Goal: Check status

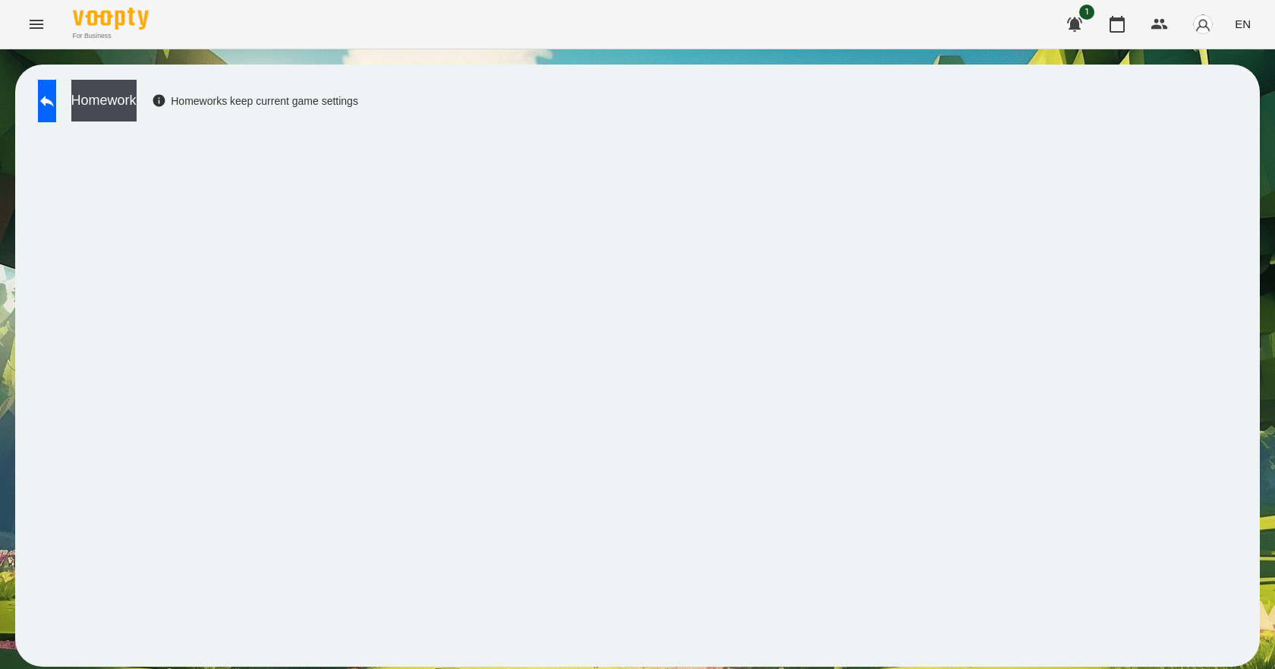
click at [38, 39] on button "Menu" at bounding box center [36, 24] width 36 height 36
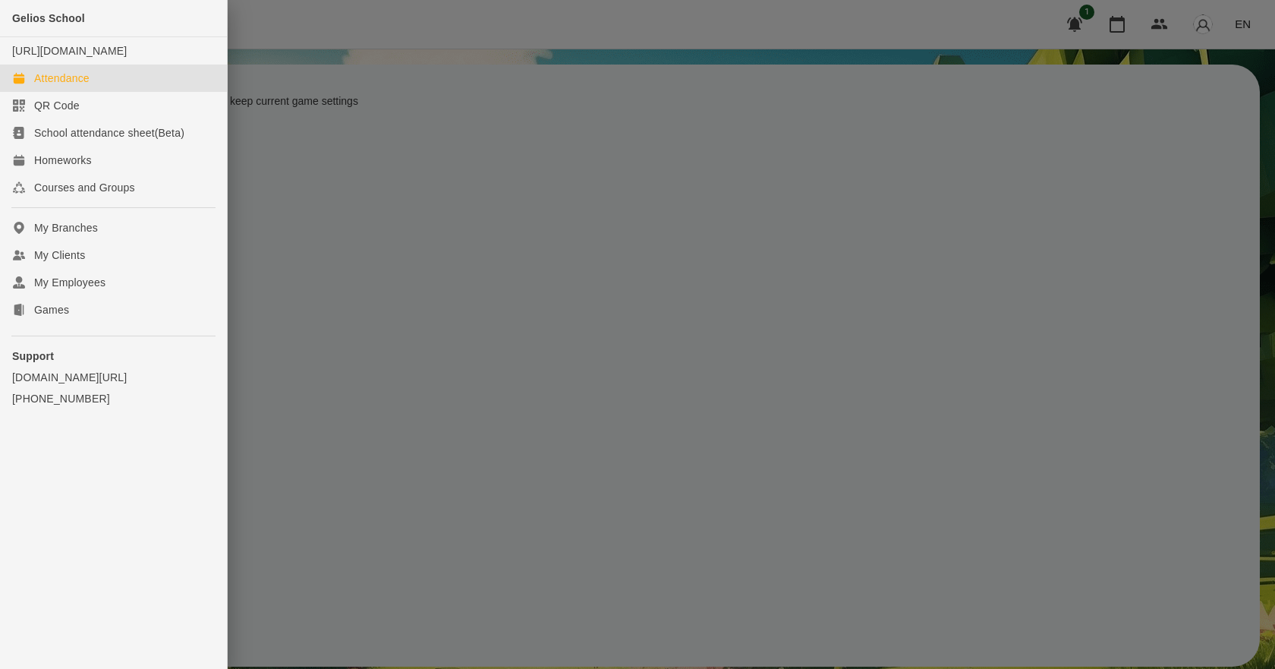
click at [81, 86] on div "Attendance" at bounding box center [61, 78] width 55 height 15
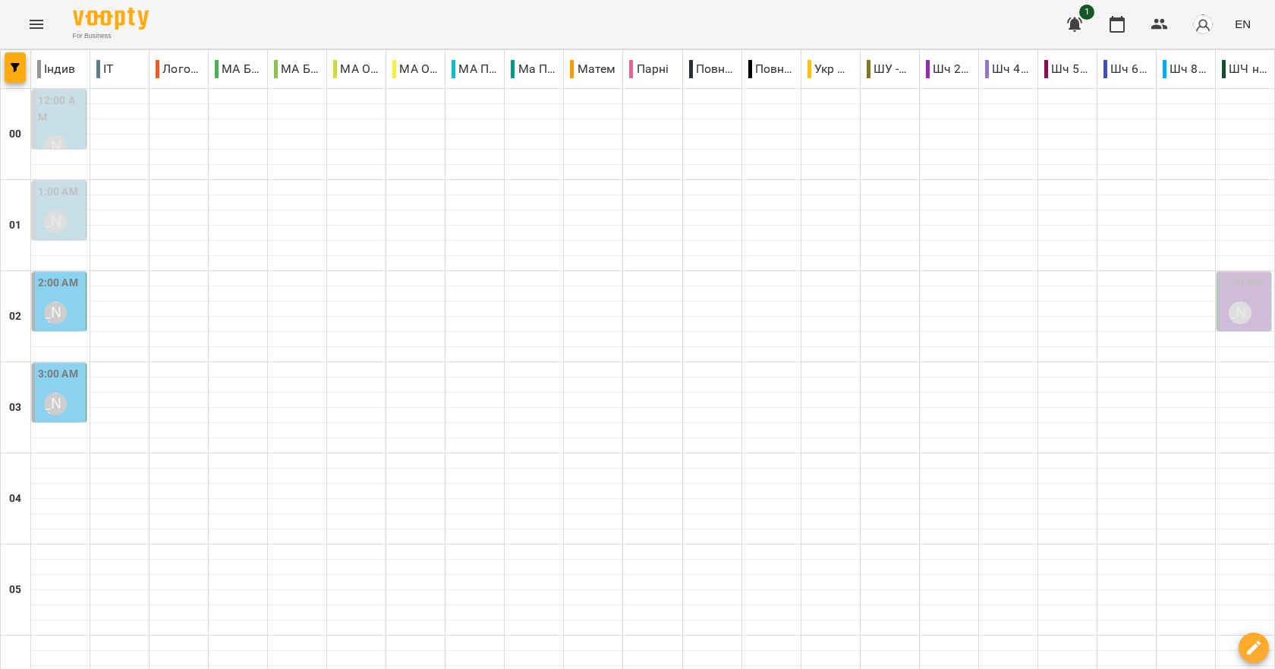
click at [79, 389] on div "3:00 AM [PERSON_NAME]" at bounding box center [60, 393] width 45 height 55
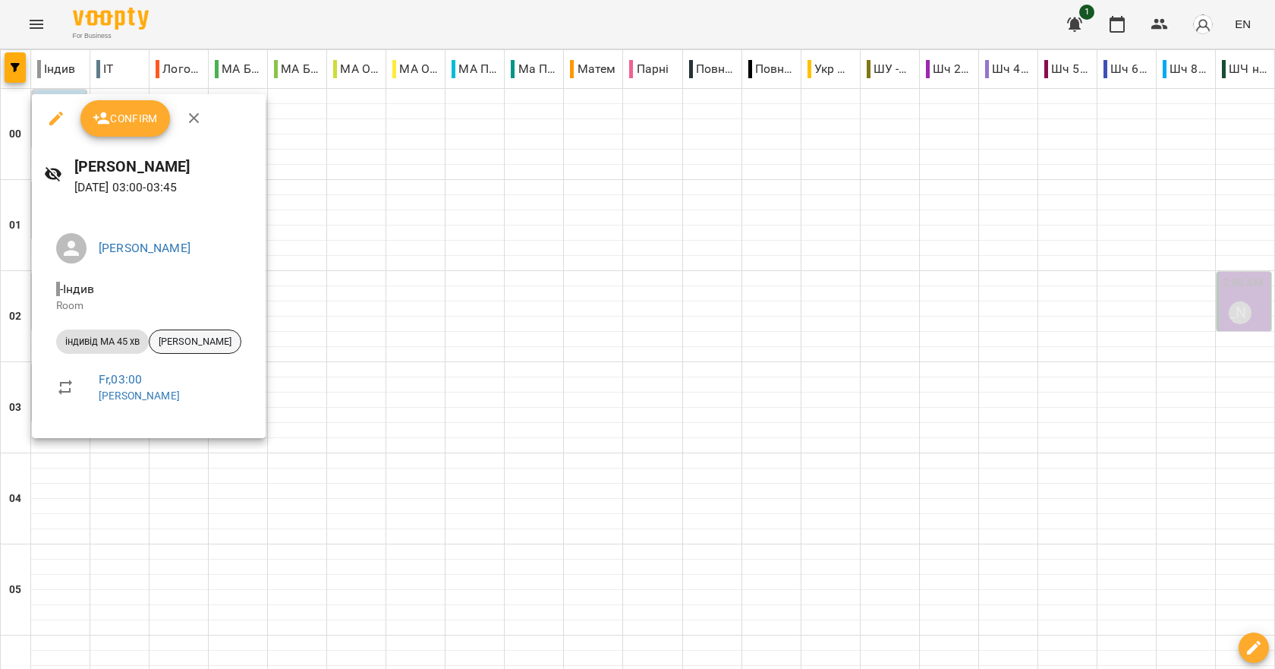
click at [178, 346] on span "[PERSON_NAME]" at bounding box center [194, 342] width 91 height 14
